Goal: Task Accomplishment & Management: Use online tool/utility

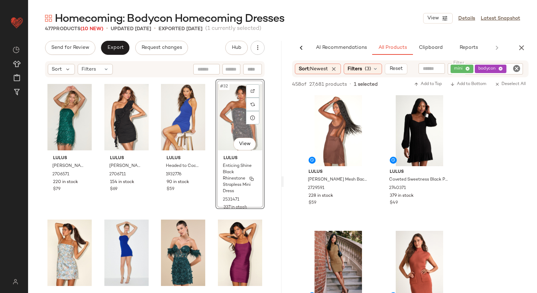
scroll to position [2643, 0]
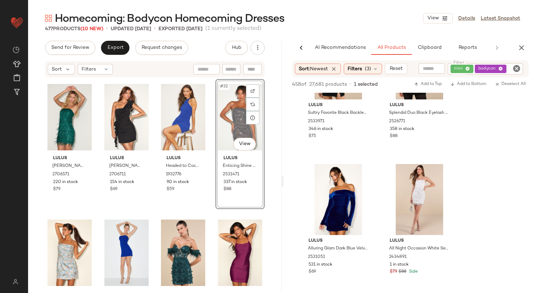
click at [345, 15] on div "Homecoming: Bodycon Homecoming Dresses View Details Latest Snapshot" at bounding box center [282, 18] width 509 height 14
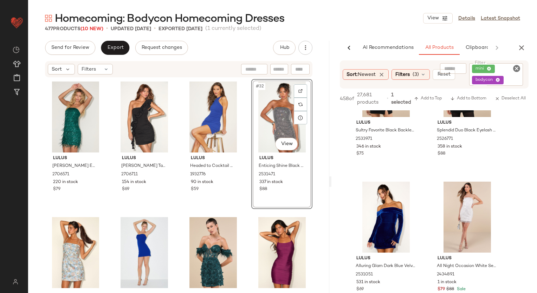
drag, startPoint x: 283, startPoint y: 181, endPoint x: 345, endPoint y: 179, distance: 62.5
click at [333, 182] on div "Homecoming: Bodycon Homecoming Dresses View Details Latest Snapshot 477 Product…" at bounding box center [282, 152] width 509 height 282
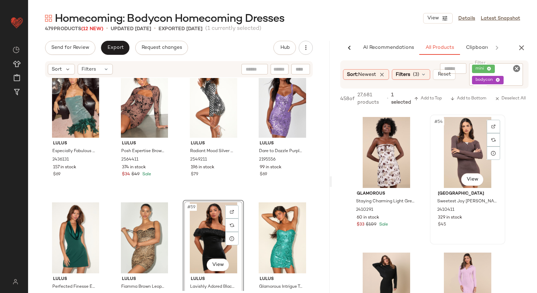
scroll to position [3591, 0]
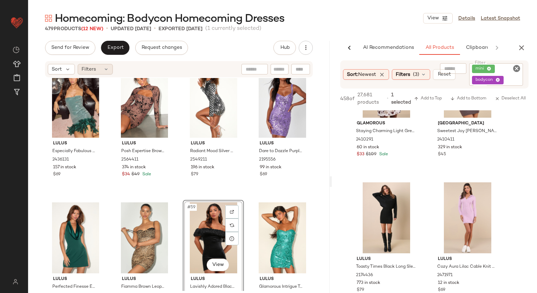
click at [90, 72] on span "Filters" at bounding box center [88, 69] width 14 height 7
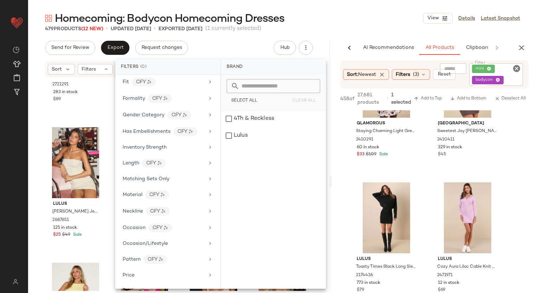
scroll to position [384, 0]
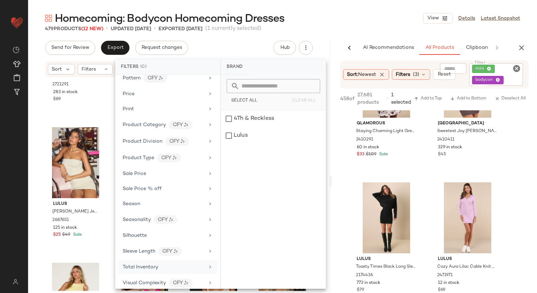
click at [156, 265] on span "Total Inventory" at bounding box center [140, 267] width 35 height 5
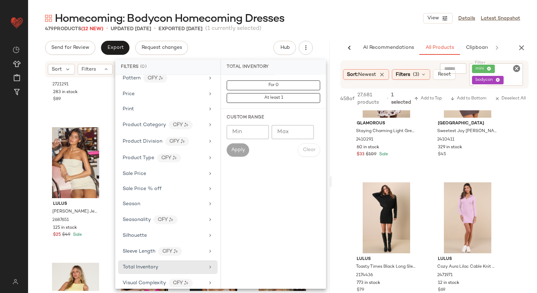
click at [285, 129] on input "Max" at bounding box center [293, 132] width 42 height 14
type input "**"
click at [237, 150] on span "Apply" at bounding box center [238, 150] width 14 height 6
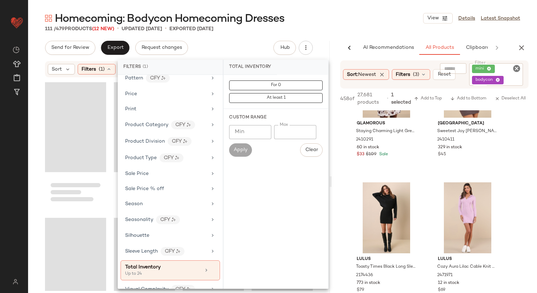
click at [350, 27] on div "111 / 479 Products (12 New) • updated [DATE] • Exported [DATE]" at bounding box center [282, 28] width 509 height 7
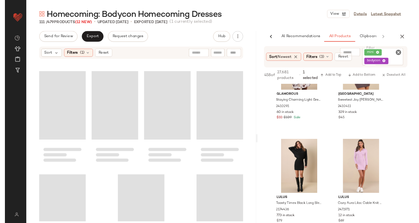
scroll to position [3585, 0]
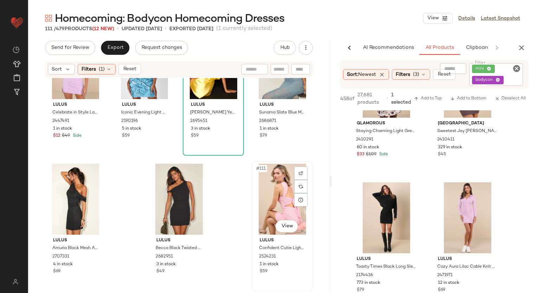
click at [277, 200] on div "#111 View" at bounding box center [282, 199] width 56 height 71
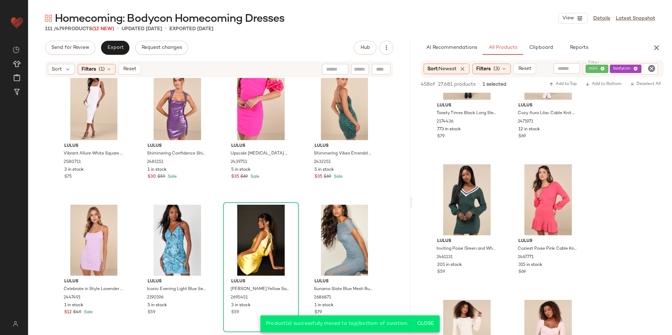
scroll to position [3863, 0]
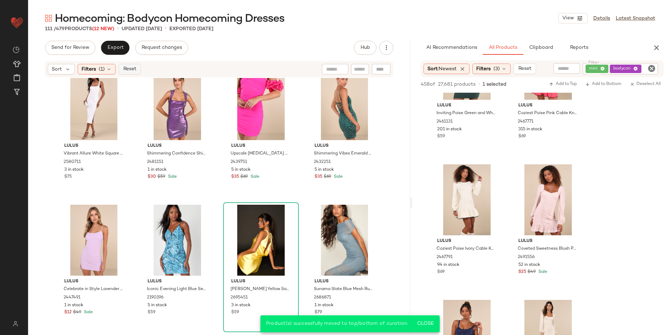
click at [134, 69] on span "Reset" at bounding box center [129, 69] width 13 height 6
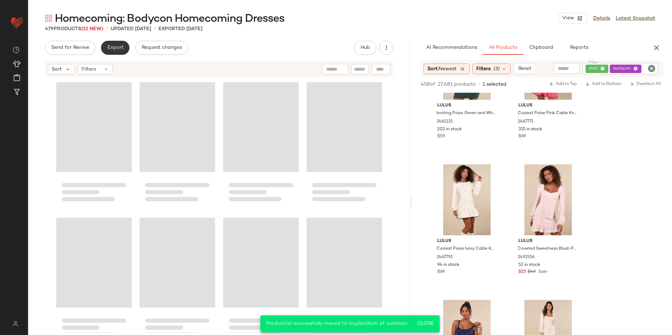
scroll to position [16017, 0]
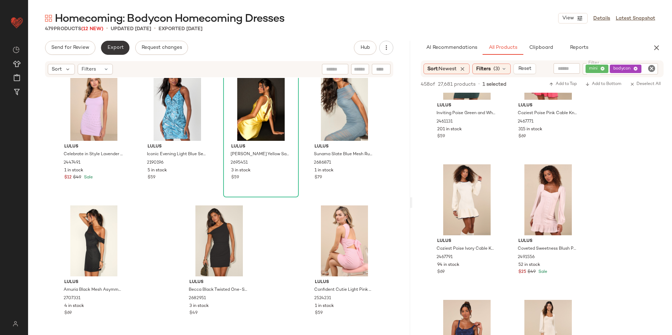
click at [117, 50] on span "Export" at bounding box center [115, 48] width 17 height 6
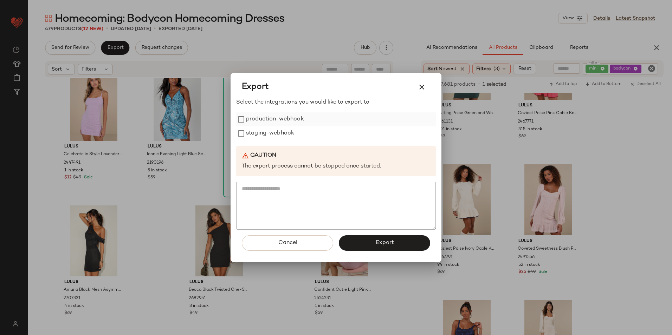
drag, startPoint x: 272, startPoint y: 117, endPoint x: 270, endPoint y: 125, distance: 8.1
click at [272, 119] on label "production-webhook" at bounding box center [275, 119] width 58 height 14
drag, startPoint x: 266, startPoint y: 132, endPoint x: 328, endPoint y: 166, distance: 70.7
click at [266, 132] on label "staging-webhook" at bounding box center [270, 133] width 48 height 14
click at [403, 242] on button "Export" at bounding box center [384, 242] width 91 height 15
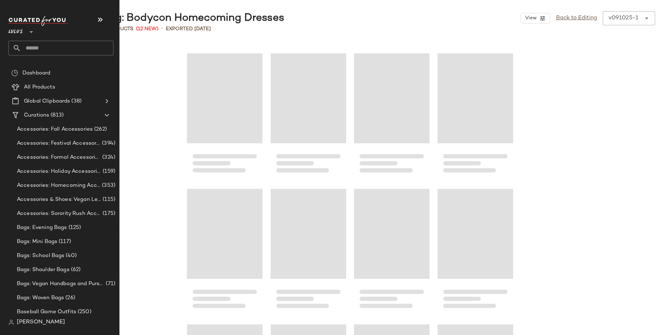
click at [37, 49] on input "text" at bounding box center [67, 48] width 92 height 15
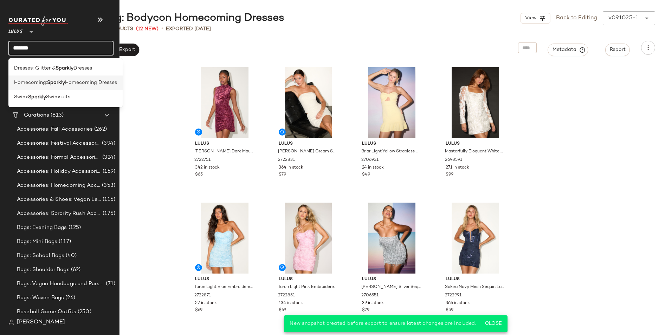
type input "*******"
click at [40, 86] on div "Homecoming: Sparkly Homecoming Dresses" at bounding box center [65, 83] width 114 height 14
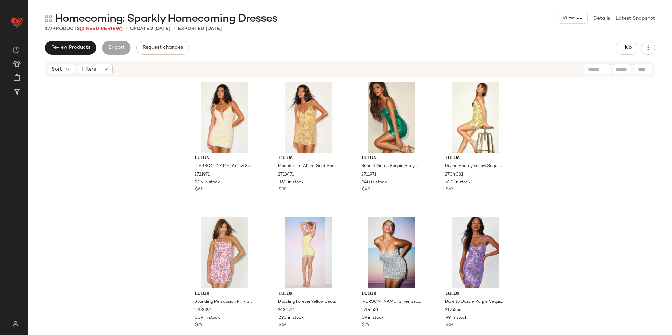
click at [112, 29] on span "(2 Need Review)" at bounding box center [101, 28] width 43 height 5
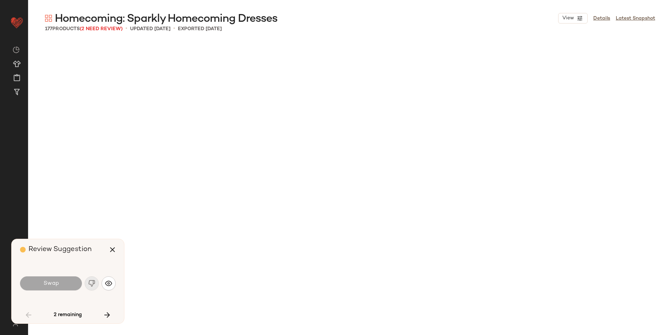
scroll to position [678, 0]
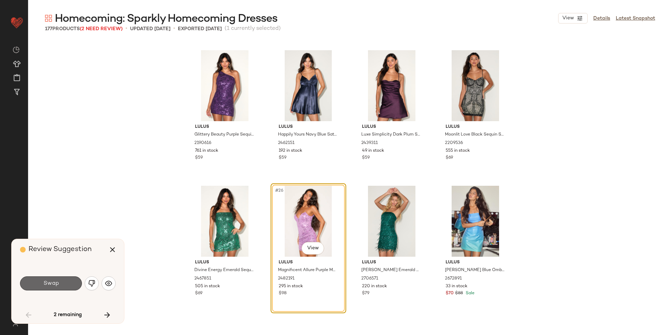
click at [56, 285] on span "Swap" at bounding box center [51, 283] width 16 height 7
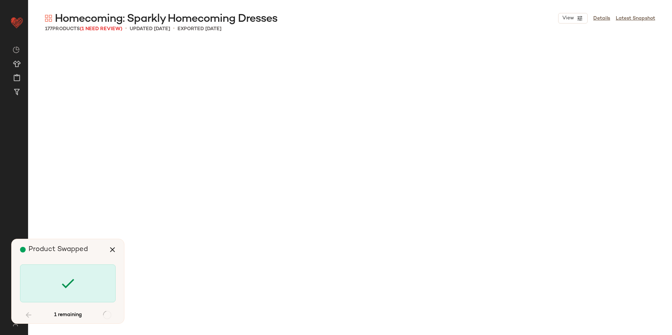
scroll to position [5695, 0]
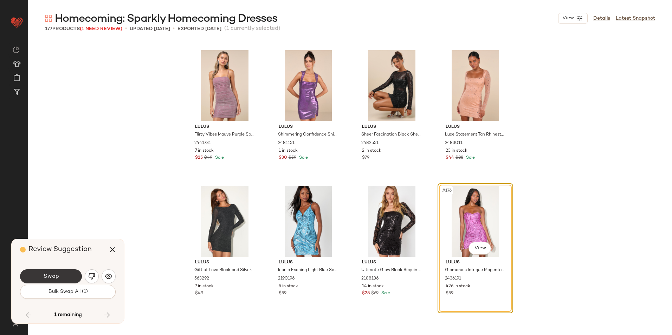
click at [59, 274] on button "Swap" at bounding box center [51, 276] width 62 height 14
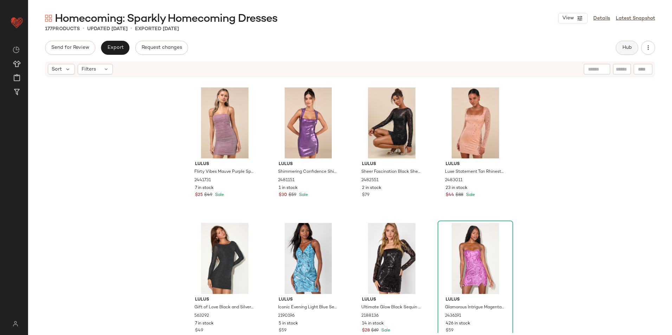
click at [536, 45] on span "Hub" at bounding box center [627, 48] width 10 height 6
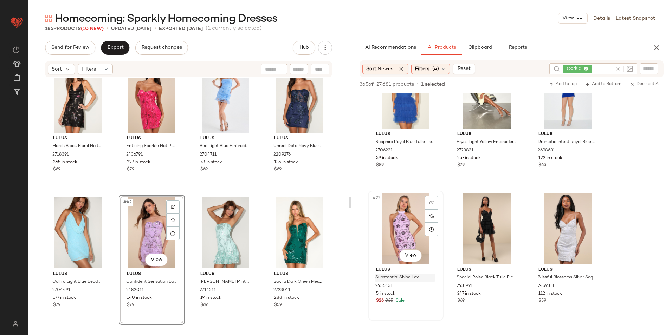
scroll to position [878, 0]
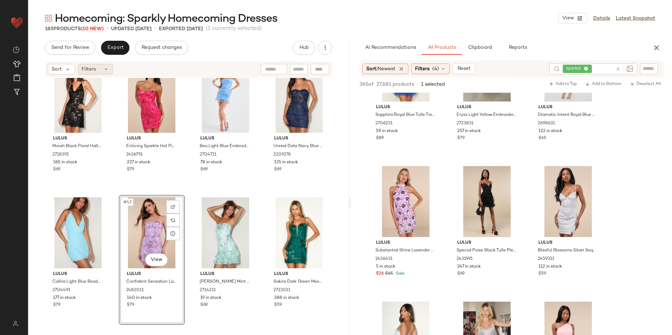
click at [99, 68] on div "Filters" at bounding box center [95, 69] width 35 height 11
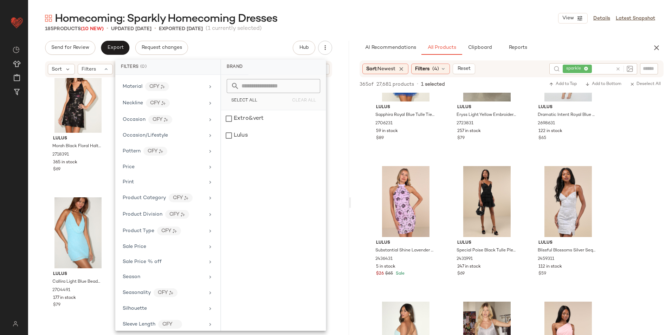
scroll to position [347, 0]
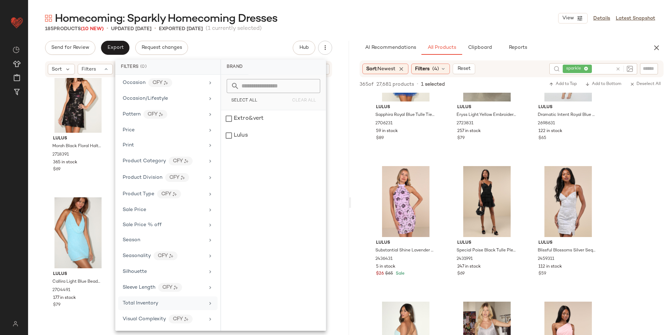
click at [159, 293] on div "Total Inventory" at bounding box center [164, 303] width 82 height 7
click at [286, 135] on input "Max" at bounding box center [293, 132] width 42 height 14
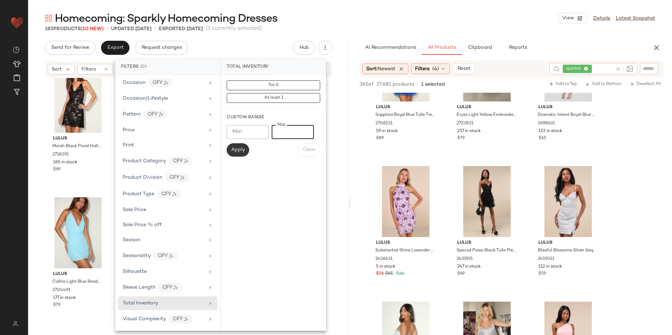
type input "**"
click at [243, 150] on span "Apply" at bounding box center [238, 150] width 14 height 6
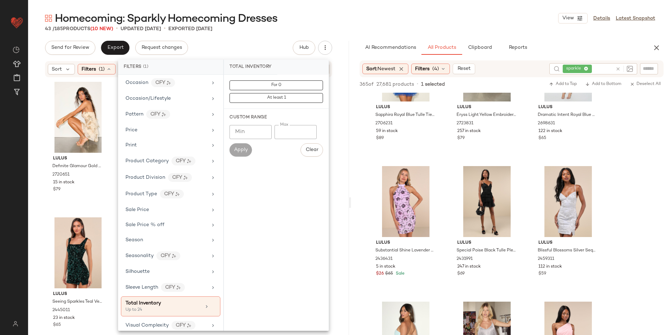
click at [342, 9] on main "Homecoming: Sparkly Homecoming Dresses View Details Latest Snapshot 43 / 185 Pr…" at bounding box center [336, 167] width 672 height 335
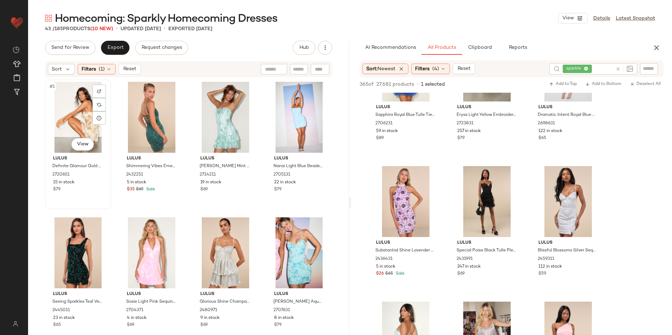
click at [85, 99] on div "#1 View" at bounding box center [77, 117] width 61 height 71
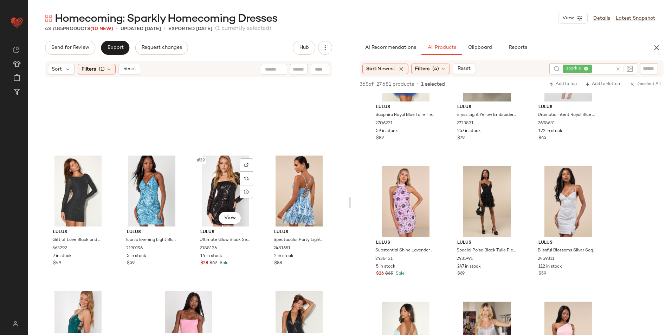
scroll to position [1238, 0]
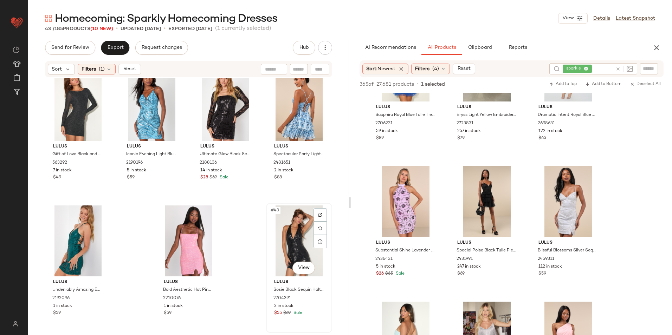
click at [295, 250] on div "#43 View" at bounding box center [298, 240] width 61 height 71
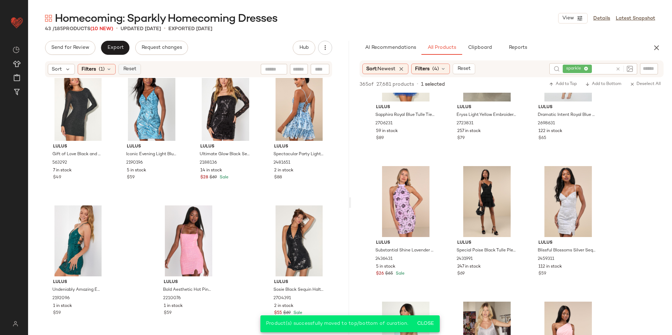
click at [128, 67] on span "Reset" at bounding box center [129, 69] width 13 height 6
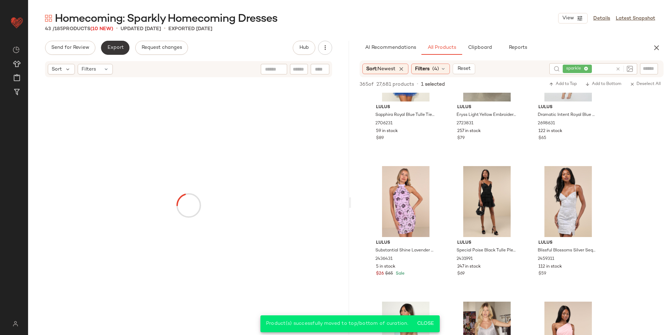
click at [114, 48] on span "Export" at bounding box center [115, 48] width 17 height 6
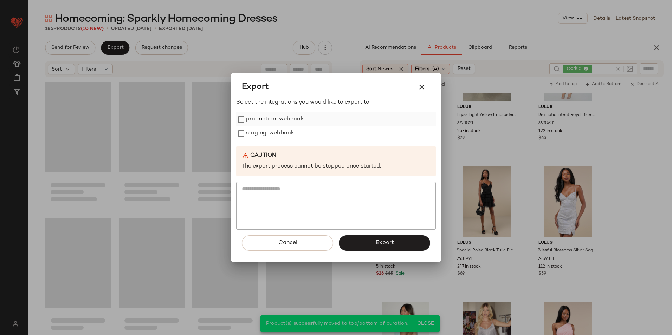
scroll to position [6119, 0]
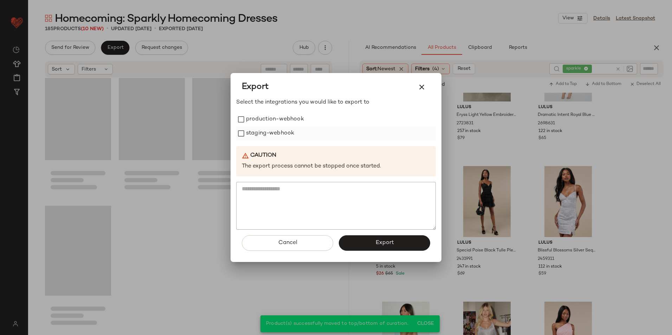
drag, startPoint x: 295, startPoint y: 119, endPoint x: 286, endPoint y: 134, distance: 17.1
click at [294, 120] on label "production-webhook" at bounding box center [275, 119] width 58 height 14
click at [285, 136] on label "staging-webhook" at bounding box center [270, 133] width 48 height 14
click at [279, 134] on label "staging-webhook" at bounding box center [270, 133] width 48 height 14
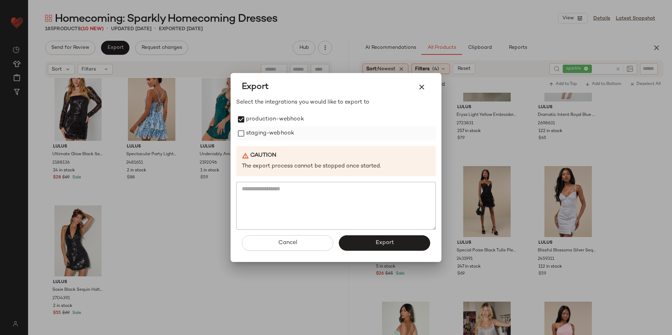
click at [283, 136] on label "staging-webhook" at bounding box center [270, 133] width 48 height 14
click at [357, 245] on button "Export" at bounding box center [384, 242] width 91 height 15
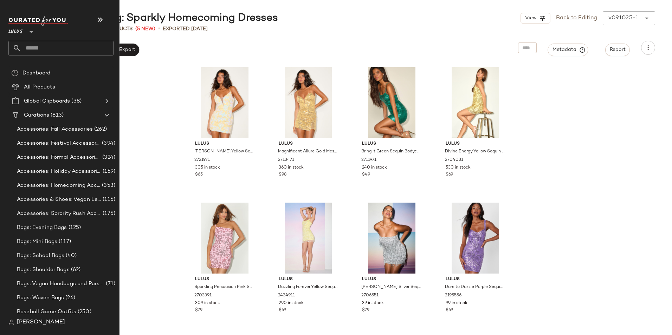
click at [32, 46] on input "text" at bounding box center [67, 48] width 92 height 15
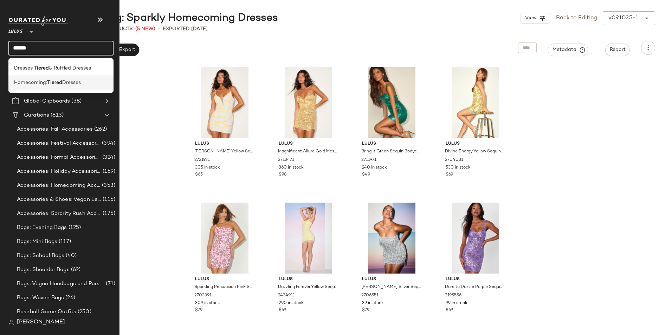
type input "******"
click at [42, 87] on div "Homecoming: Tiered Dresses" at bounding box center [60, 83] width 105 height 14
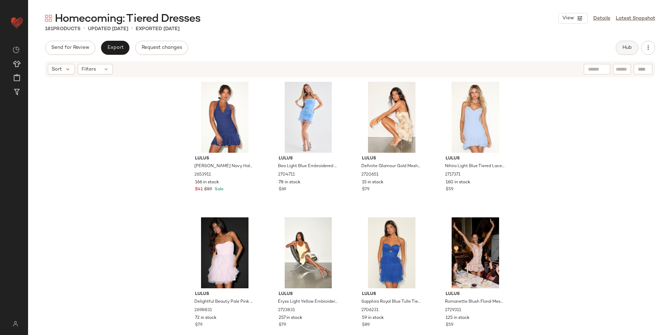
click at [536, 48] on button "Hub" at bounding box center [626, 48] width 22 height 14
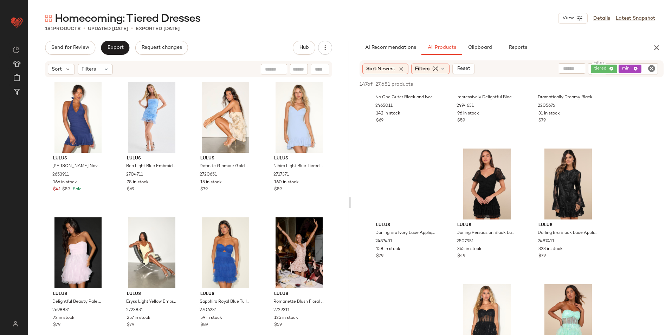
scroll to position [2002, 0]
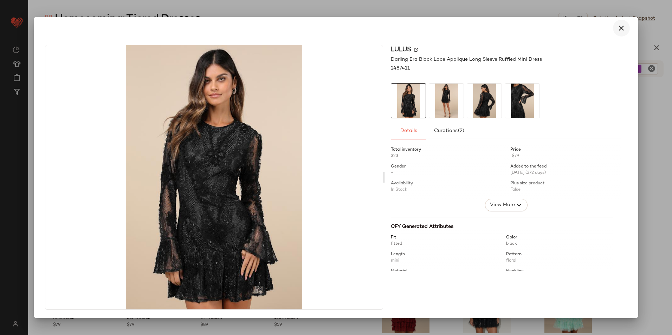
click at [536, 22] on button "button" at bounding box center [621, 28] width 17 height 17
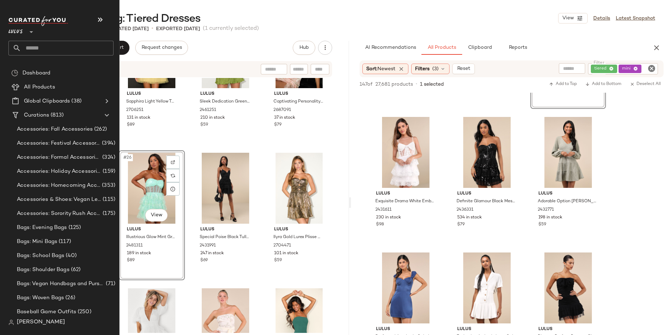
scroll to position [2599, 0]
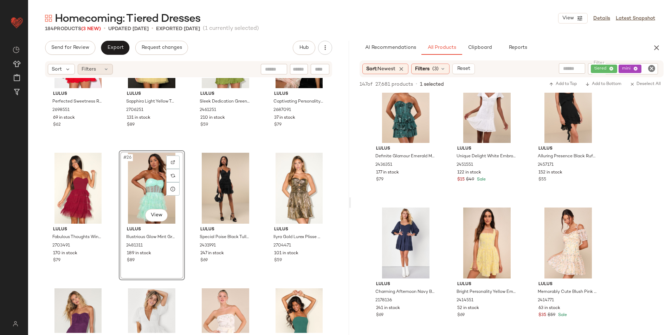
click at [93, 71] on span "Filters" at bounding box center [88, 69] width 14 height 7
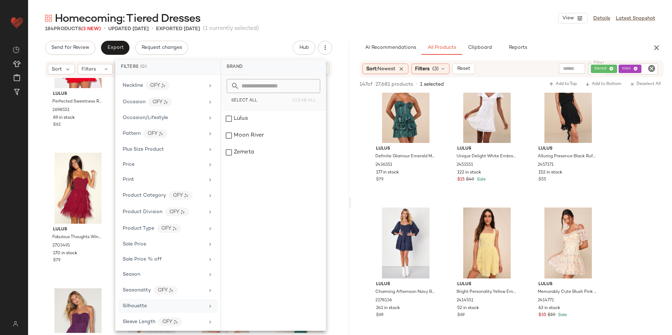
scroll to position [363, 0]
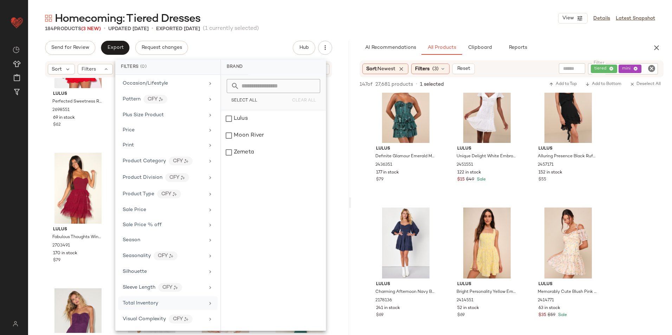
click at [162, 293] on div "Total Inventory" at bounding box center [164, 303] width 82 height 7
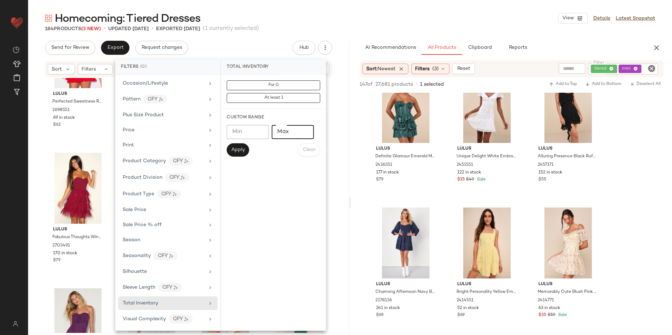
type input "**"
click at [303, 132] on input "**" at bounding box center [293, 132] width 42 height 14
drag, startPoint x: 283, startPoint y: 131, endPoint x: 273, endPoint y: 131, distance: 9.5
click at [273, 131] on input "**" at bounding box center [293, 132] width 42 height 14
type input "**"
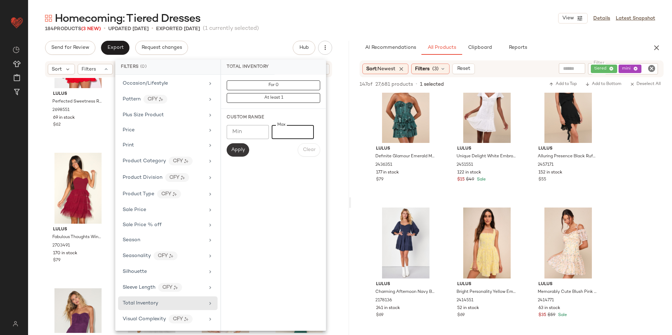
click at [240, 152] on span "Apply" at bounding box center [238, 150] width 14 height 6
